Goal: Check status: Check status

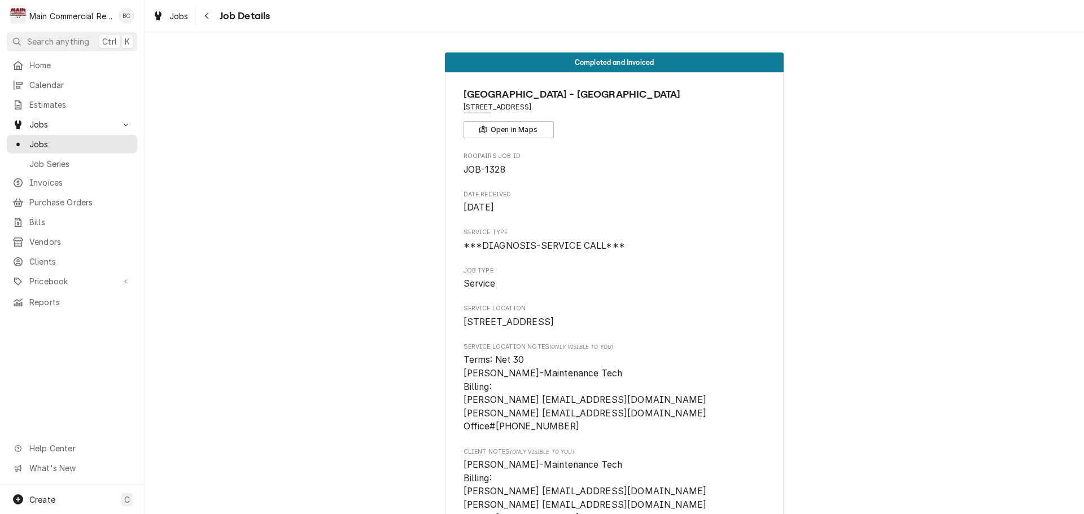
scroll to position [0, 392]
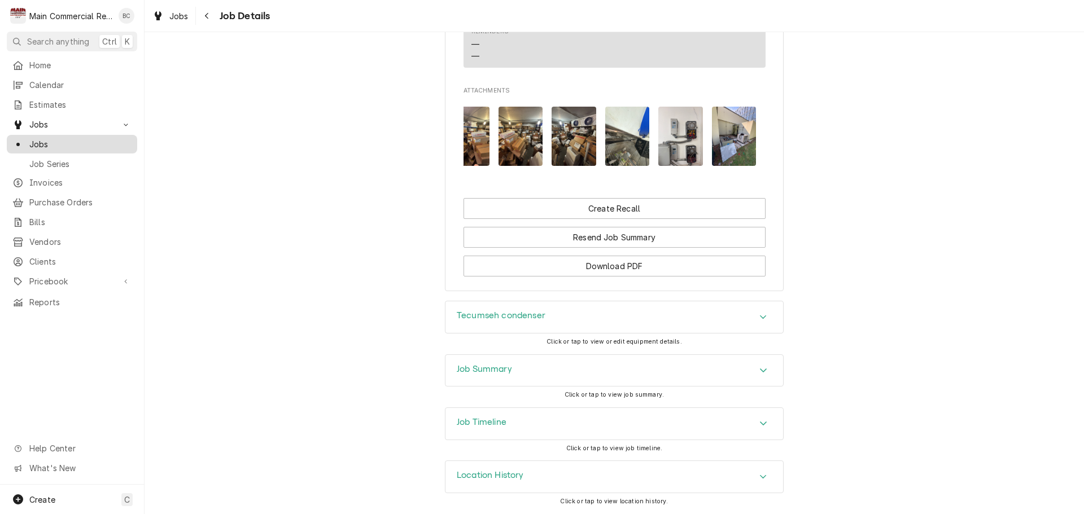
click at [68, 143] on span "Jobs" at bounding box center [80, 144] width 102 height 12
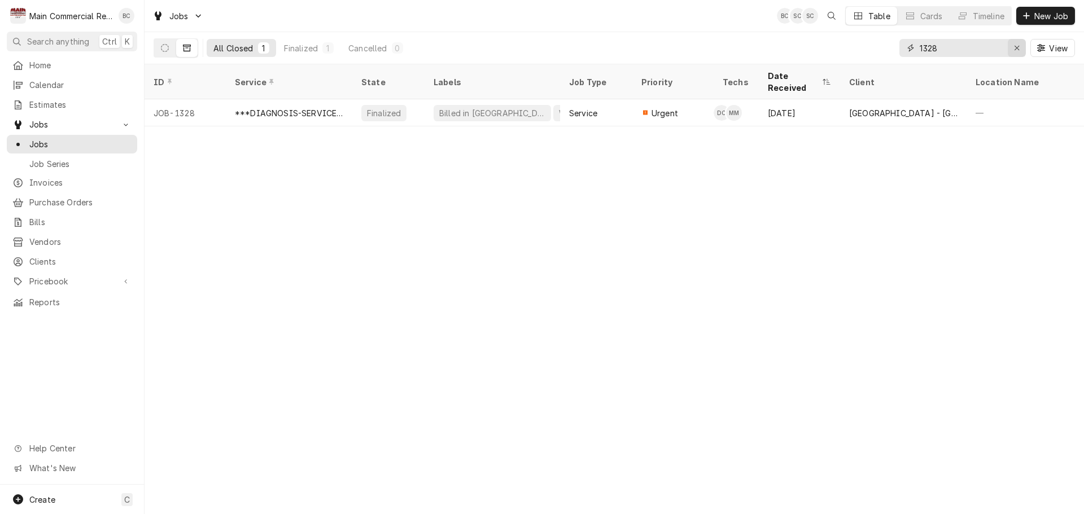
click at [1016, 48] on icon "Erase input" at bounding box center [1017, 48] width 5 height 5
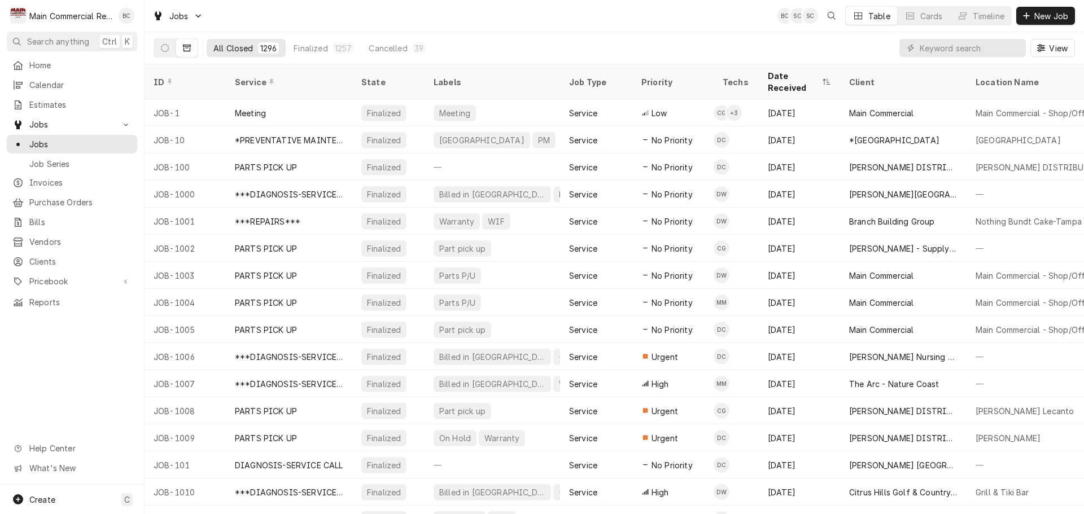
click at [190, 49] on icon "Dynamic Content Wrapper" at bounding box center [187, 48] width 8 height 7
click at [163, 52] on button "Dynamic Content Wrapper" at bounding box center [164, 48] width 21 height 18
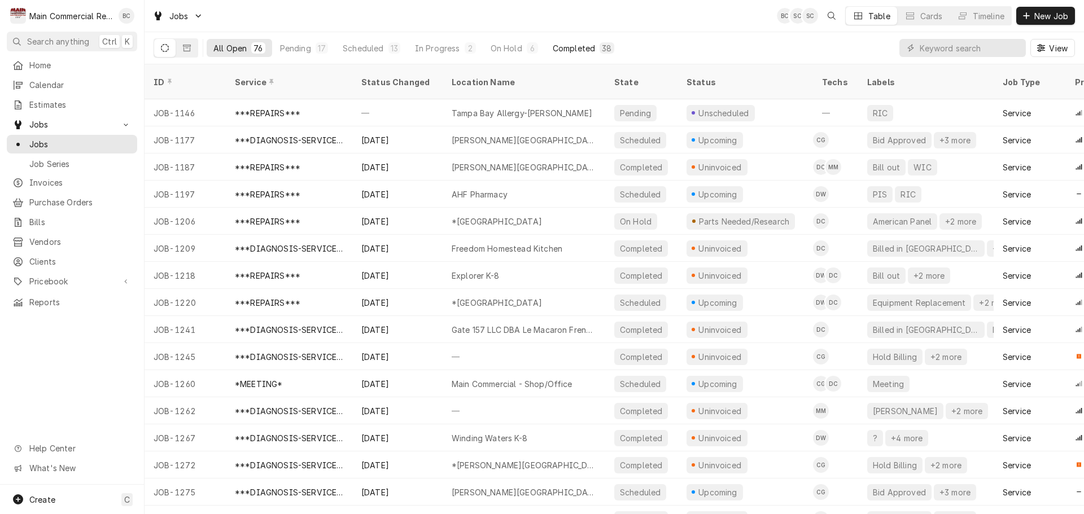
click at [577, 53] on div "Completed" at bounding box center [574, 48] width 42 height 12
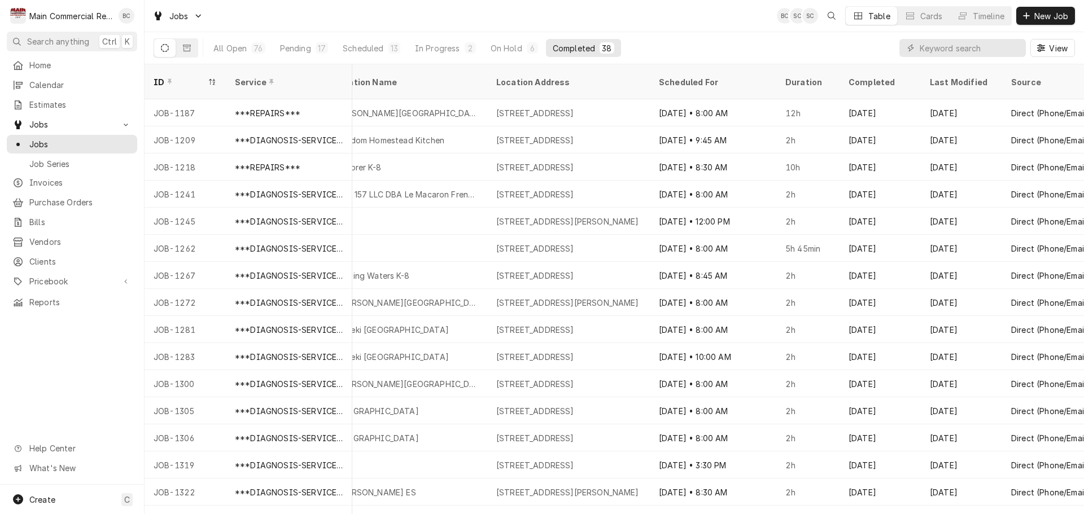
scroll to position [0, 783]
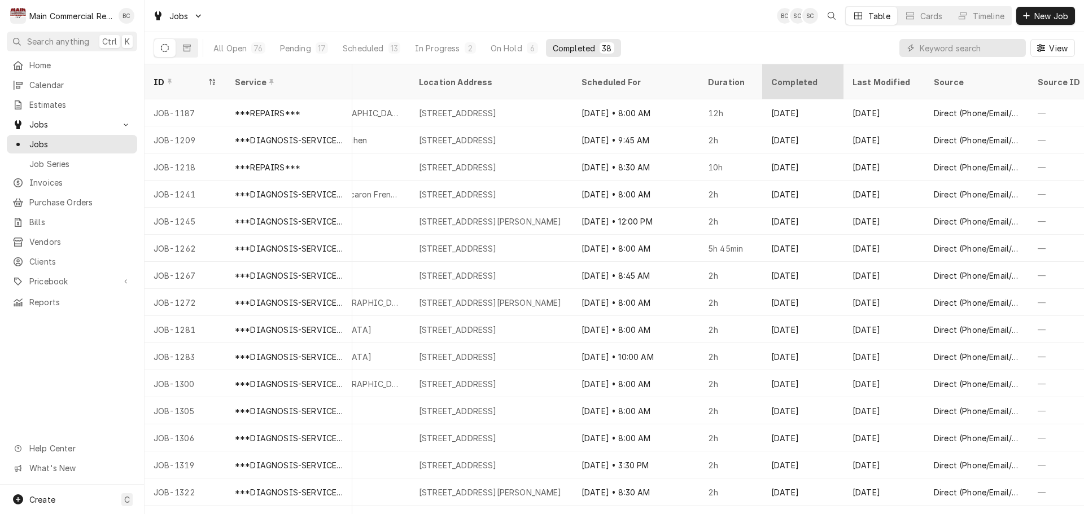
click at [827, 79] on div "Completed" at bounding box center [801, 82] width 61 height 12
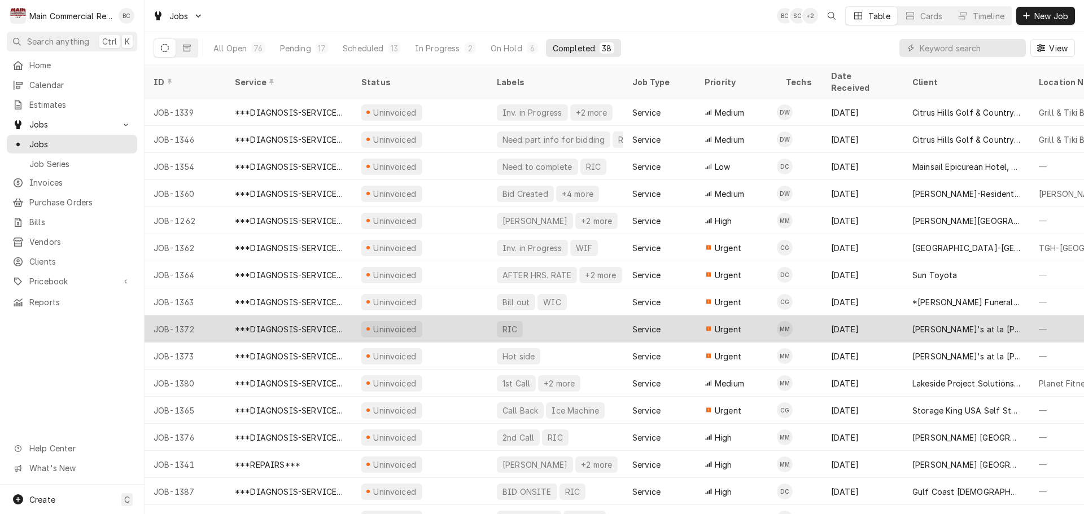
scroll to position [610, 0]
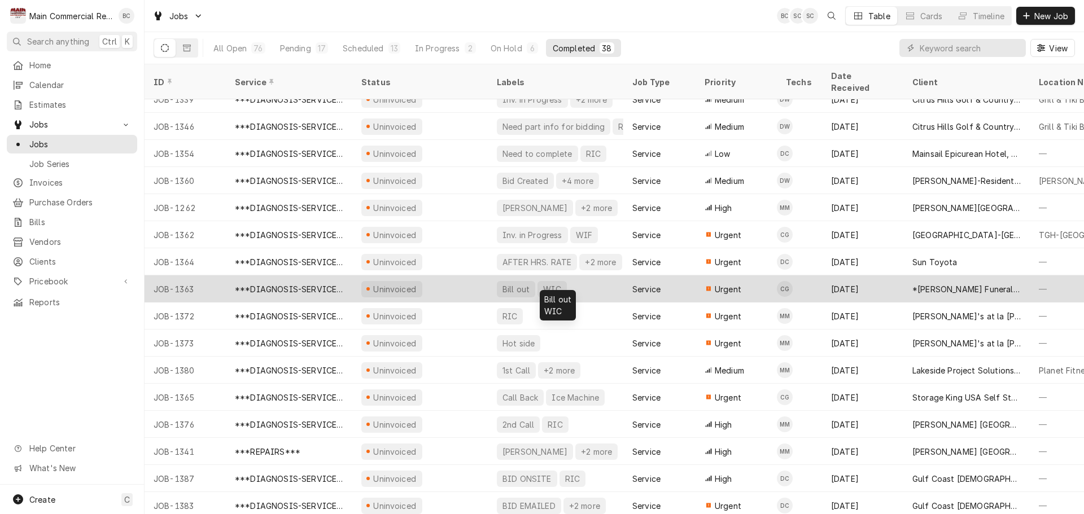
click at [516, 283] on div "Bill out" at bounding box center [515, 289] width 29 height 12
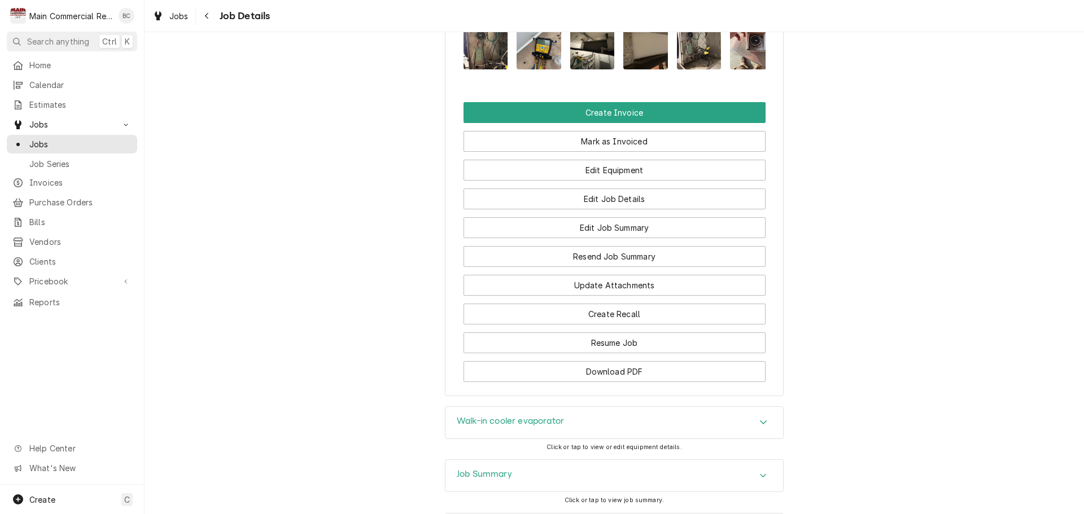
scroll to position [1355, 0]
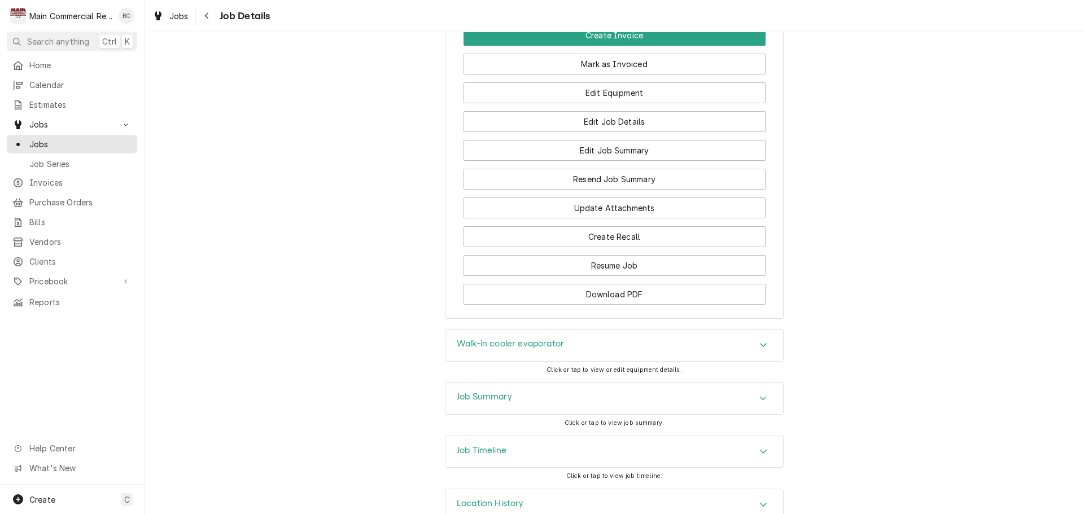
click at [503, 393] on h3 "Job Summary" at bounding box center [484, 397] width 55 height 11
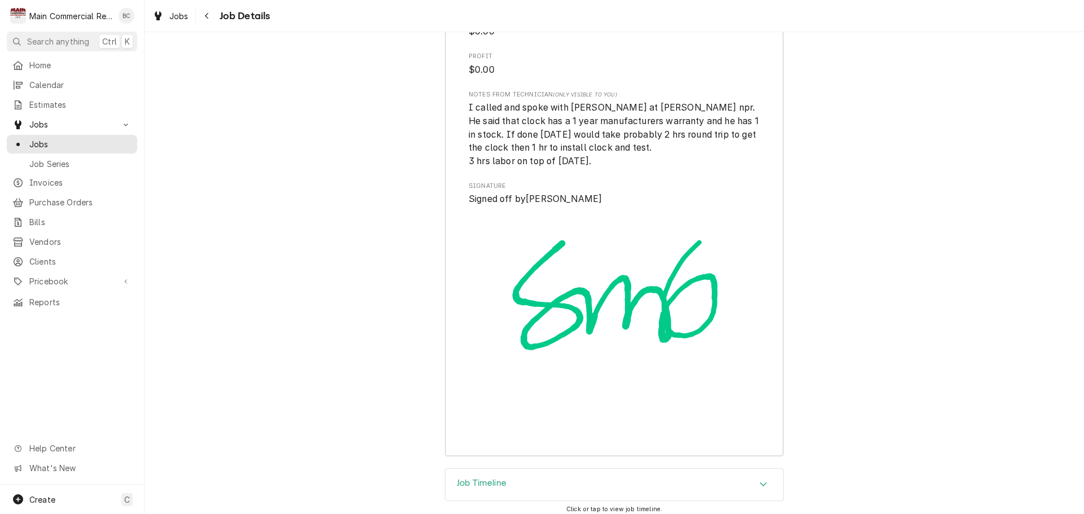
scroll to position [3079, 0]
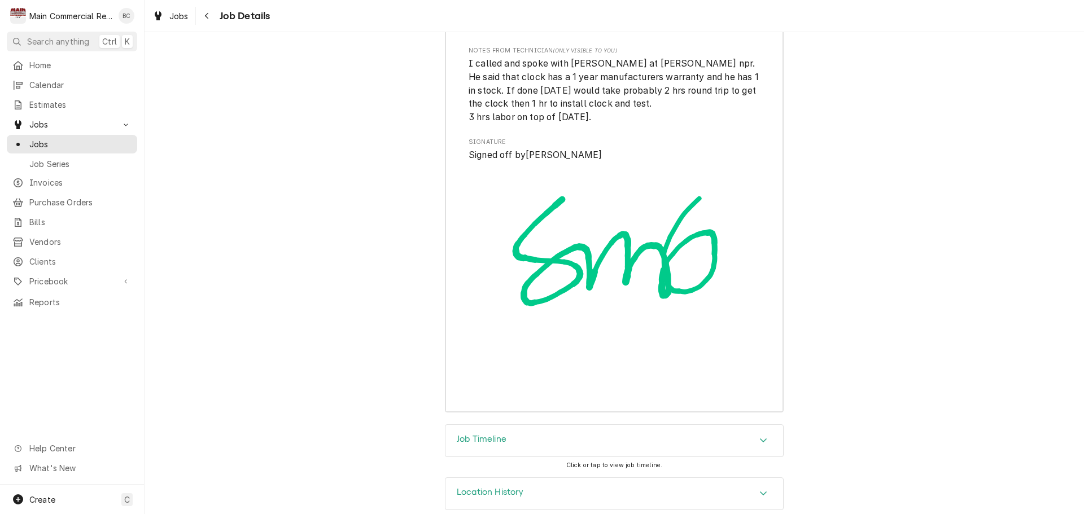
click at [470, 434] on h3 "Job Timeline" at bounding box center [482, 439] width 50 height 11
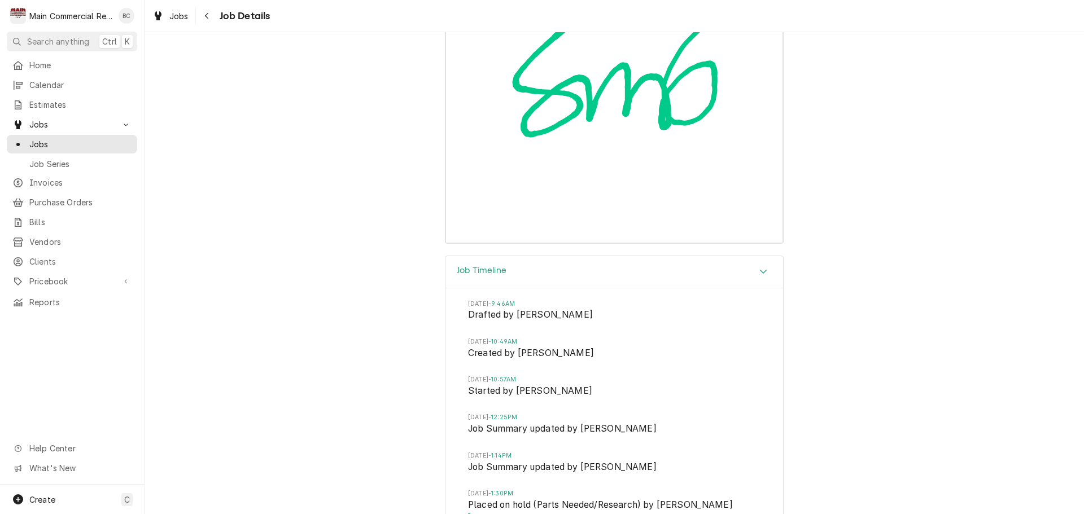
scroll to position [3248, 0]
click at [61, 141] on span "Jobs" at bounding box center [80, 144] width 102 height 12
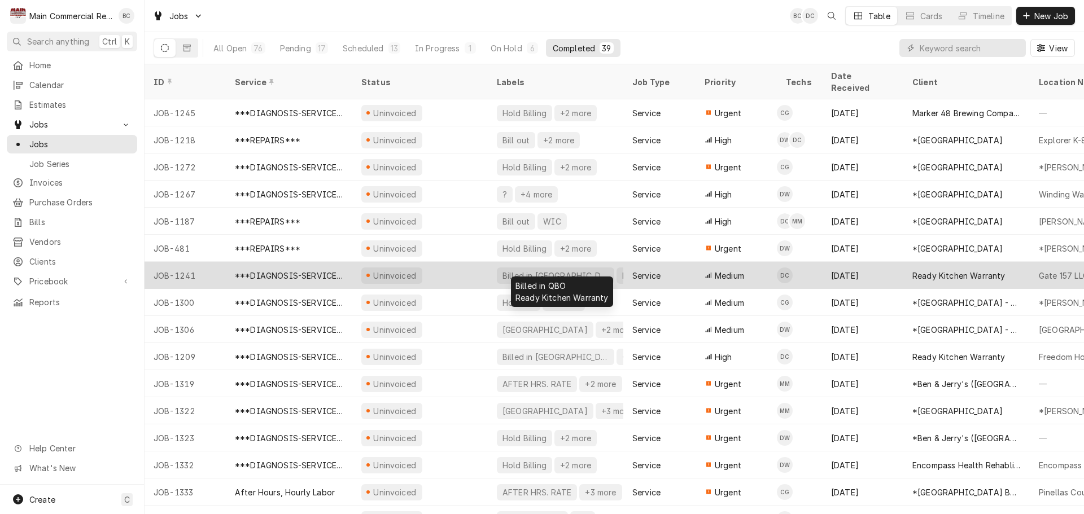
click at [513, 270] on div "Billed in [GEOGRAPHIC_DATA]" at bounding box center [555, 276] width 108 height 12
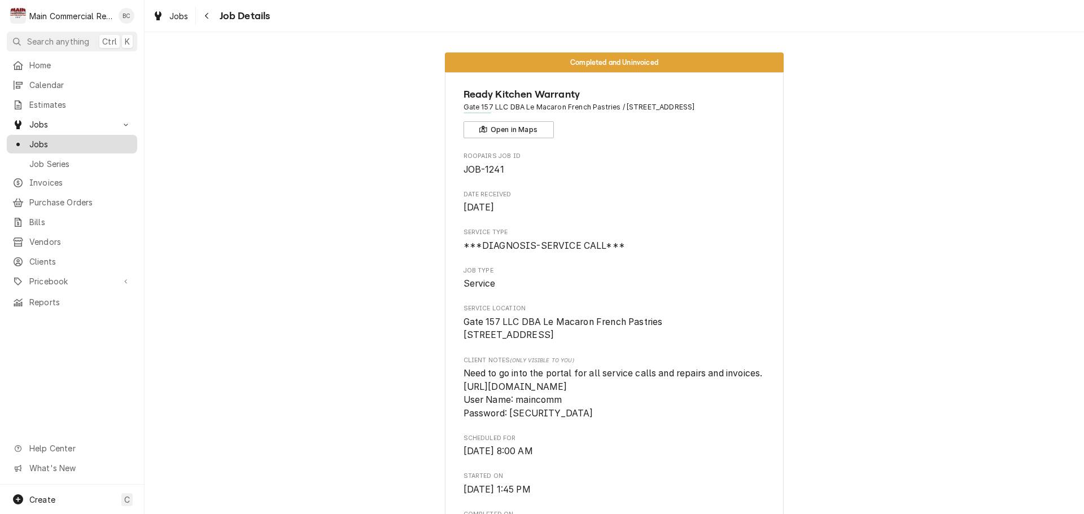
click at [69, 139] on span "Jobs" at bounding box center [80, 144] width 102 height 12
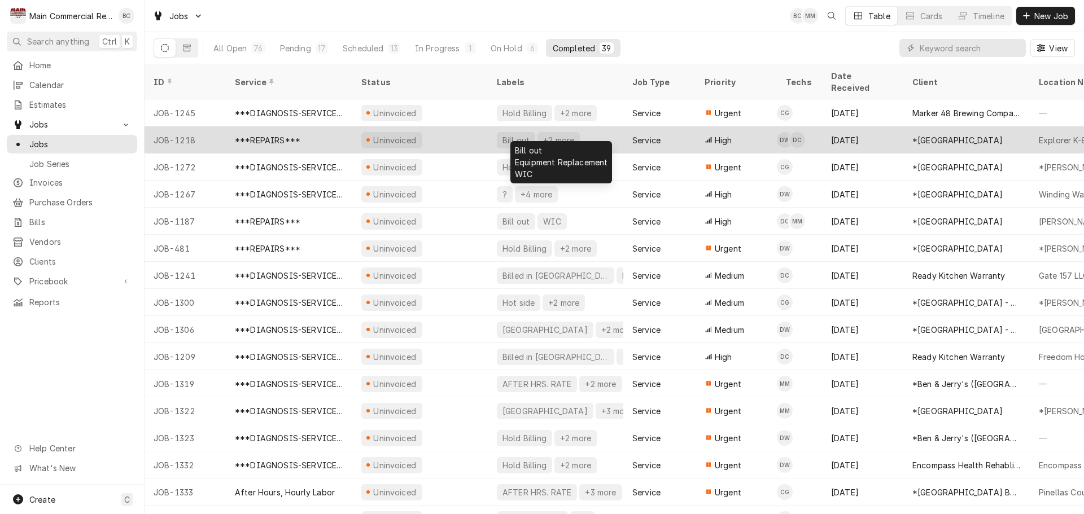
click at [515, 134] on div "Bill out" at bounding box center [515, 140] width 29 height 12
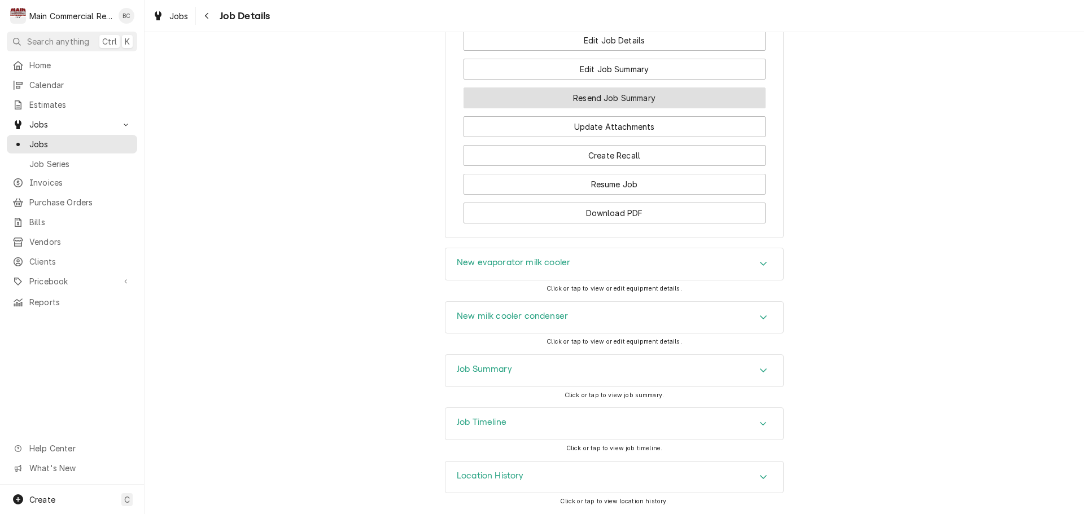
scroll to position [1723, 0]
click at [486, 420] on h3 "Job Timeline" at bounding box center [482, 422] width 50 height 11
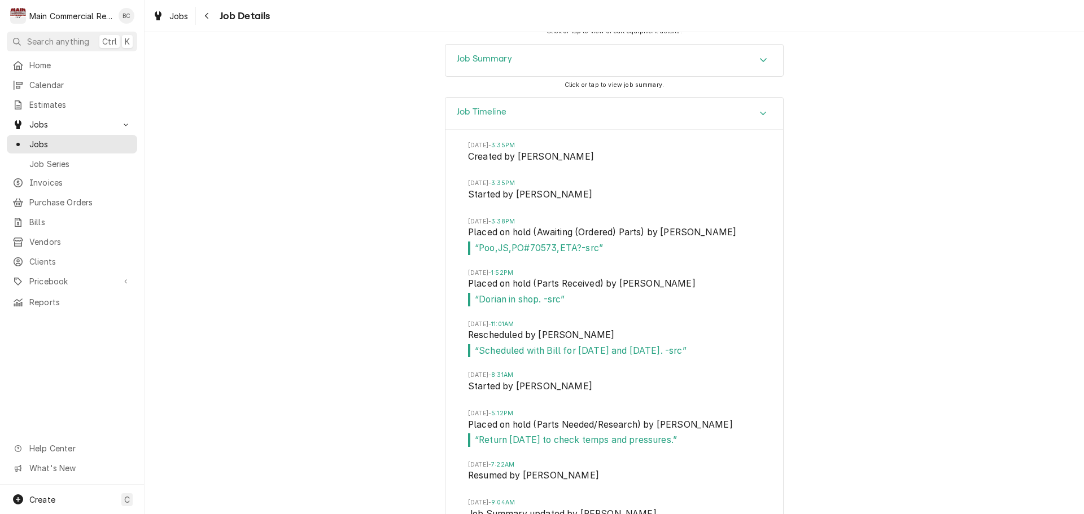
scroll to position [2006, 0]
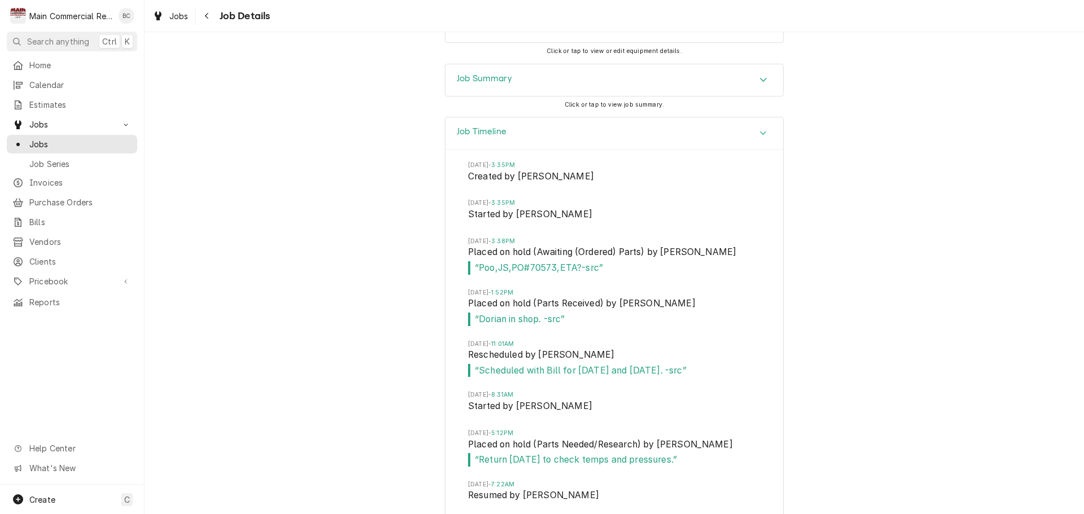
click at [919, 420] on div "Job Timeline Tue, Aug 12, 2025 - 3:35PM Created by Sharon Campbell Tue, Aug 12,…" at bounding box center [615, 521] width 940 height 808
